Goal: Communication & Community: Answer question/provide support

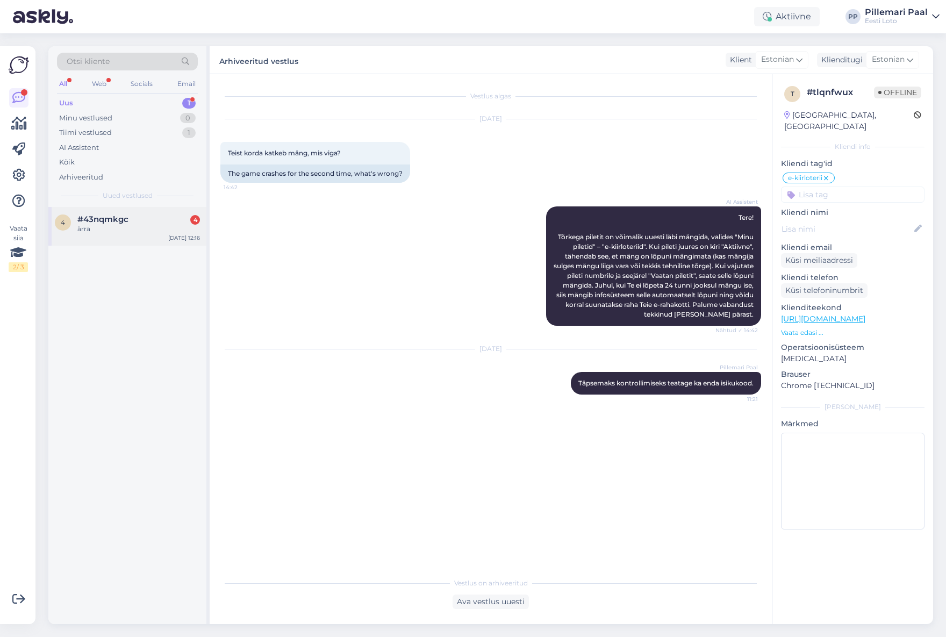
click at [143, 227] on div "ärra" at bounding box center [138, 229] width 123 height 10
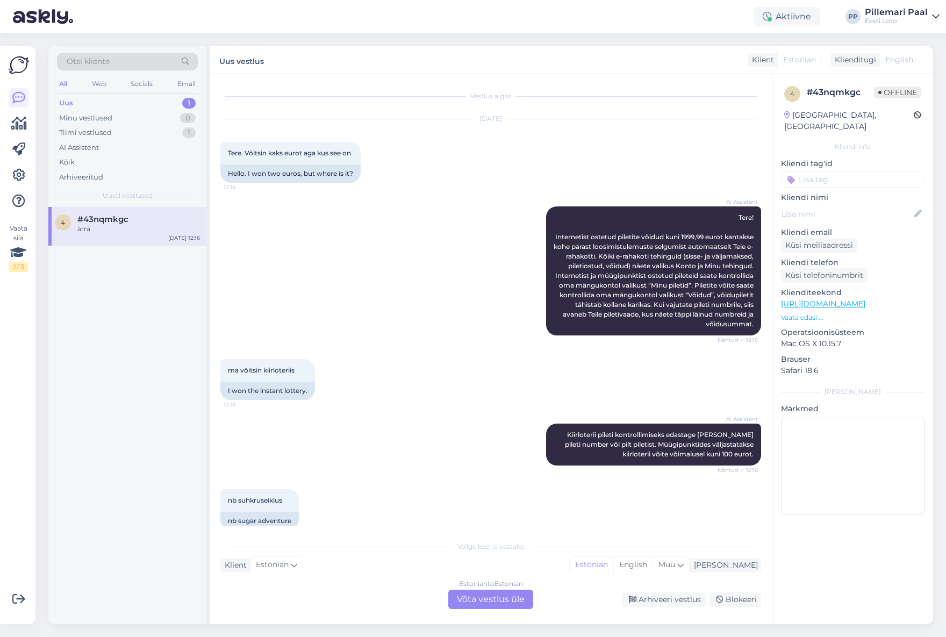
scroll to position [349, 0]
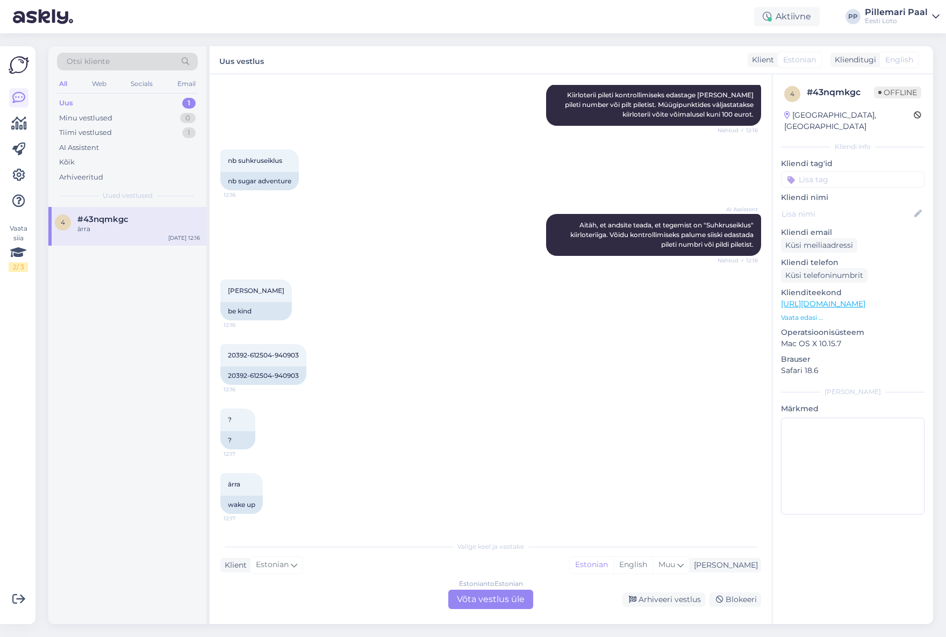
click at [500, 598] on div "Estonian to Estonian Võta vestlus üle" at bounding box center [490, 599] width 85 height 19
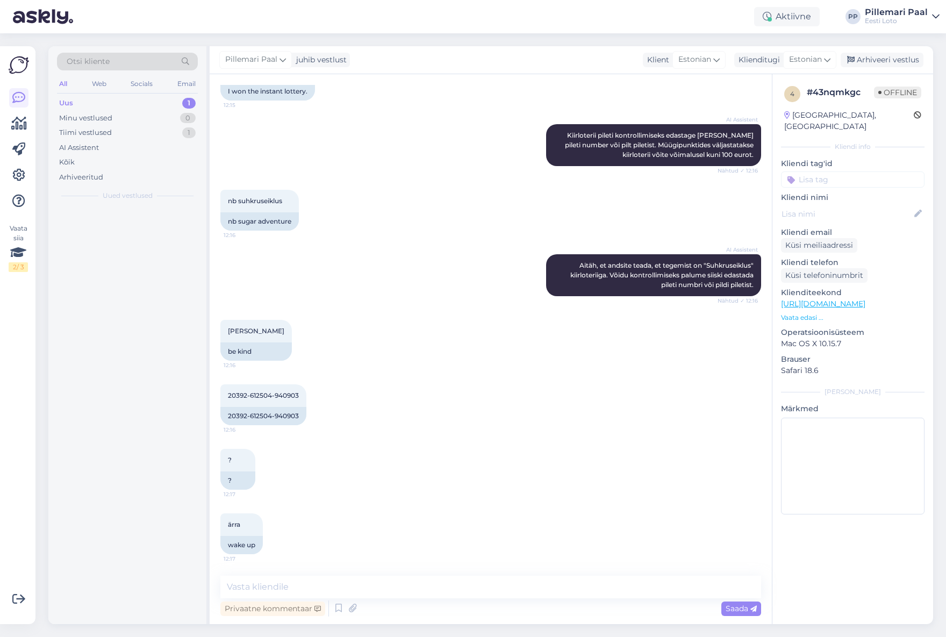
scroll to position [309, 0]
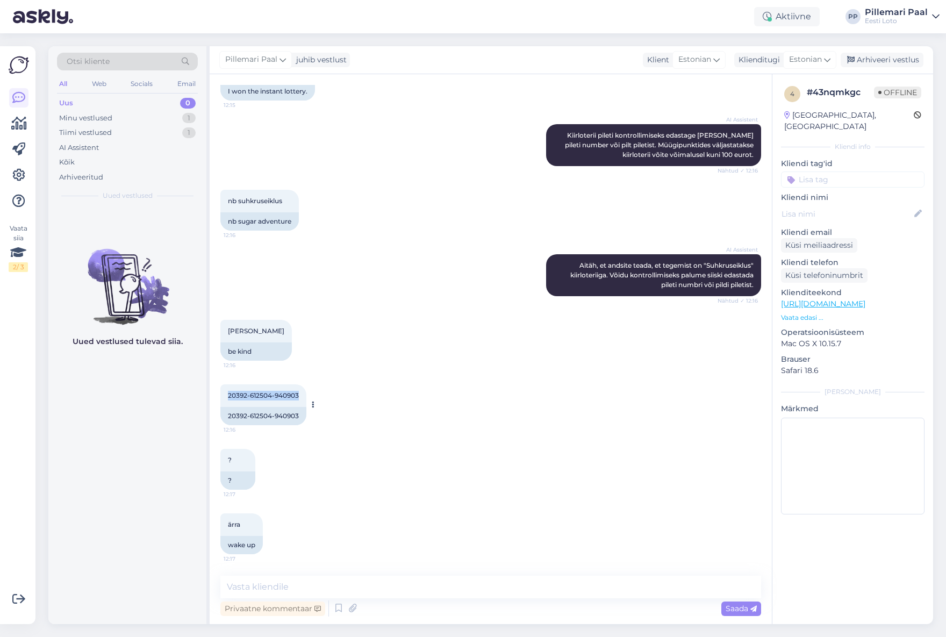
drag, startPoint x: 230, startPoint y: 394, endPoint x: 300, endPoint y: 396, distance: 70.4
click at [302, 395] on div "20392-612504-940903 12:16" at bounding box center [263, 395] width 86 height 23
copy span "20392-612504-940903"
click at [387, 585] on textarea at bounding box center [490, 587] width 541 height 23
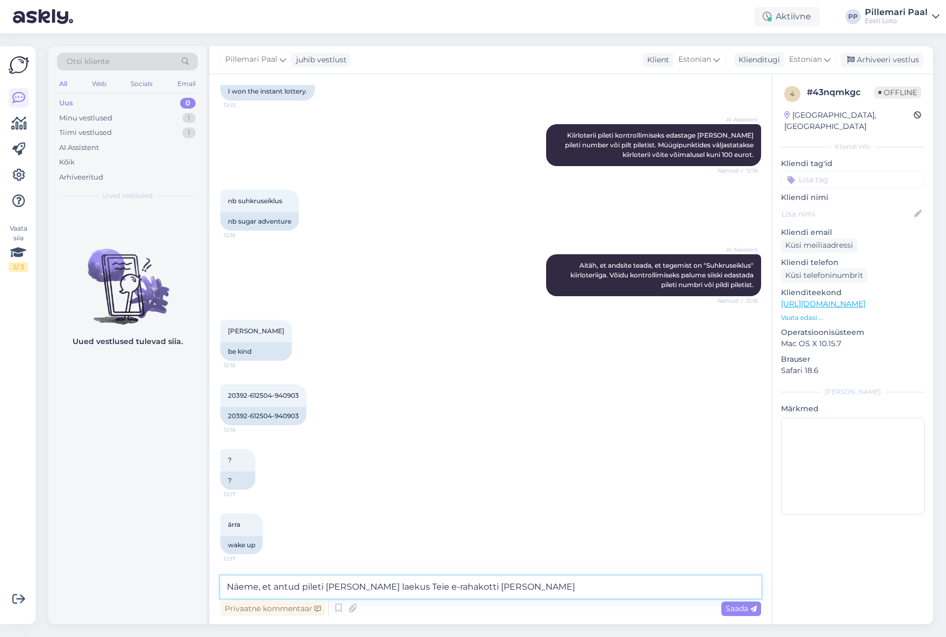
paste textarea "12:07:34"
click at [545, 592] on textarea "Näeme, et antud pileti [PERSON_NAME] laekus Teie e-rahakotti [PERSON_NAME] 12:0…" at bounding box center [490, 587] width 541 height 23
paste textarea "Kõiki e-rahakoti tehinguid (võidumaksed, piletiostud, sissemaksed, väljamaksed)…"
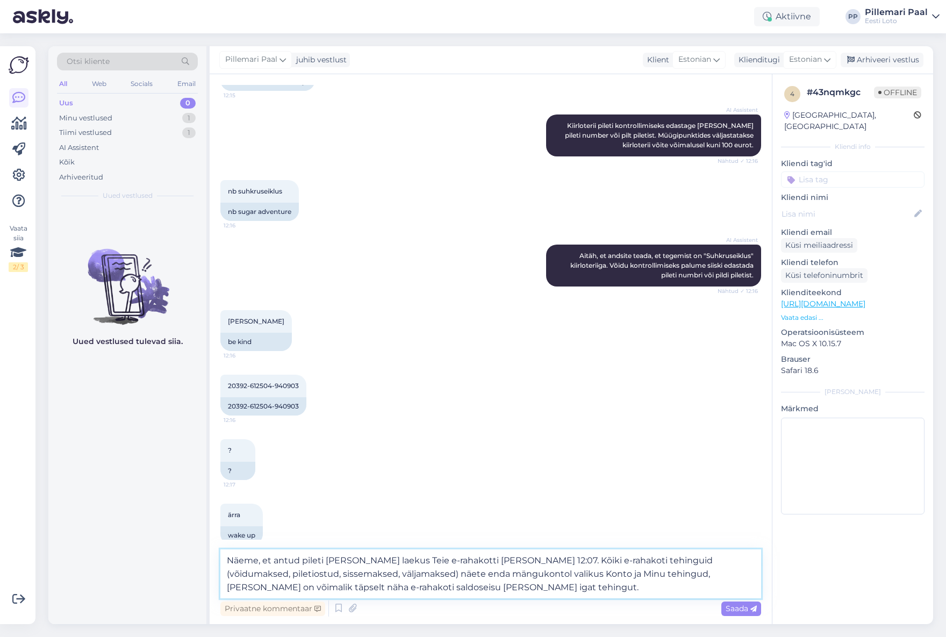
drag, startPoint x: 489, startPoint y: 570, endPoint x: 522, endPoint y: 610, distance: 52.3
click at [489, 570] on textarea "Näeme, et antud pileti [PERSON_NAME] laekus Teie e-rahakotti [PERSON_NAME] 12:0…" at bounding box center [490, 573] width 541 height 49
click at [429, 587] on textarea "Näeme, et antud pileti [PERSON_NAME] laekus Teie e-rahakotti [PERSON_NAME] 12:0…" at bounding box center [490, 573] width 541 height 49
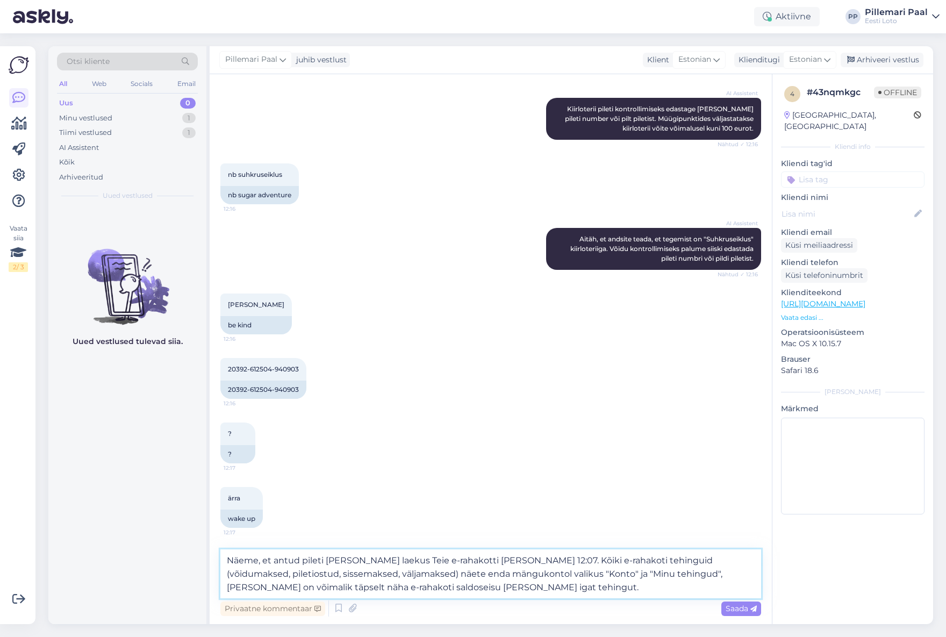
type textarea "Näeme, et antud pileti [PERSON_NAME] laekus Teie e-rahakotti [PERSON_NAME] 12:0…"
click at [737, 615] on div "Saada" at bounding box center [741, 608] width 40 height 15
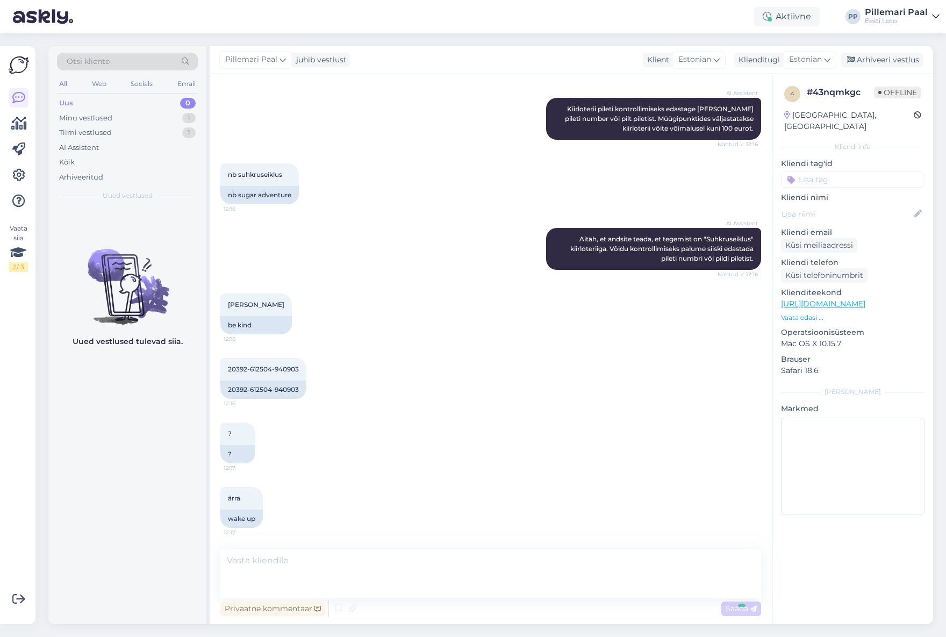
scroll to position [394, 0]
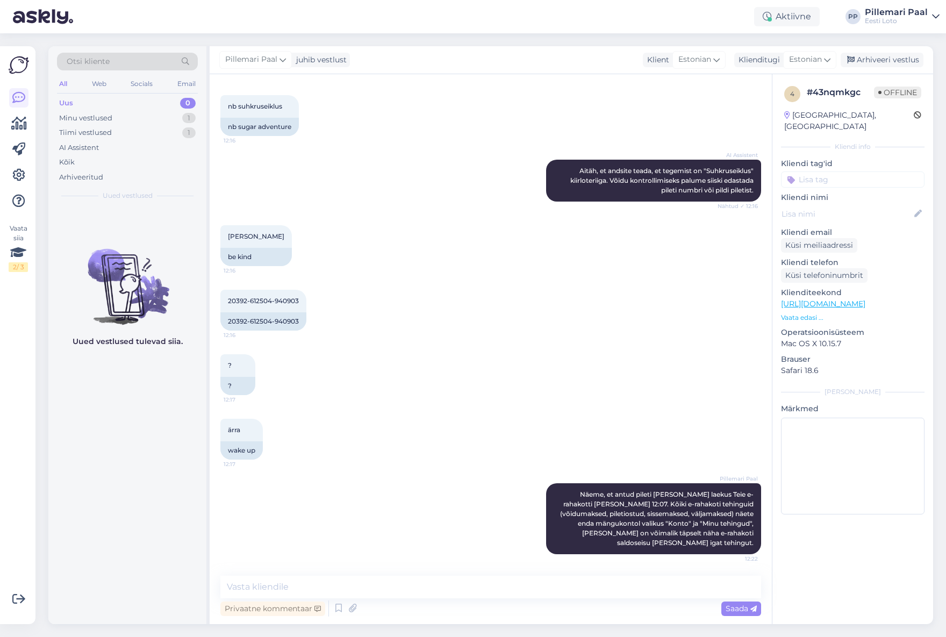
click at [820, 171] on input at bounding box center [852, 179] width 143 height 16
type input "e-kiir"
click at [850, 205] on span "e-kiirloterii" at bounding box center [853, 208] width 34 height 6
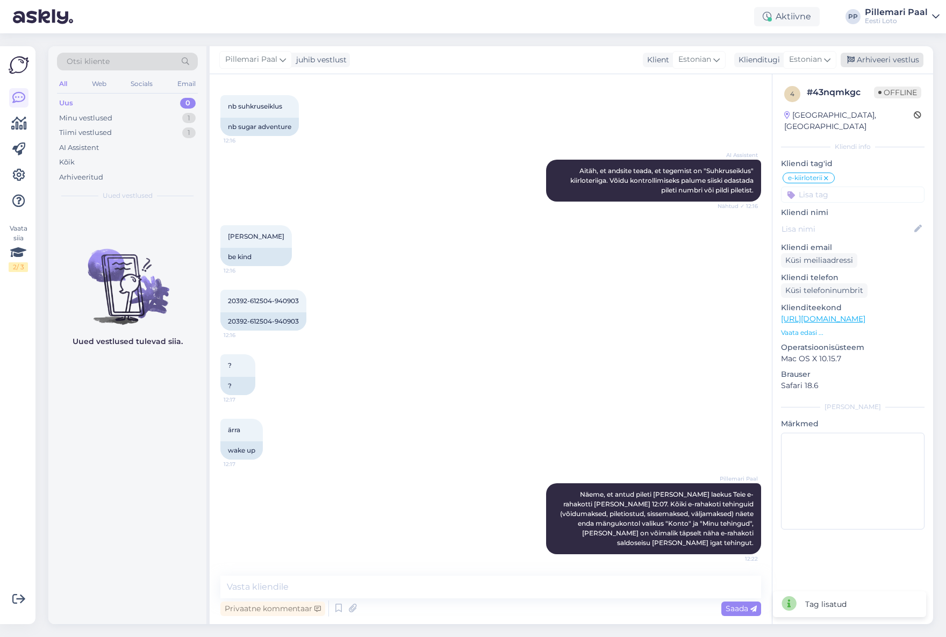
click at [858, 58] on div "Arhiveeri vestlus" at bounding box center [882, 60] width 83 height 15
